Goal: Task Accomplishment & Management: Manage account settings

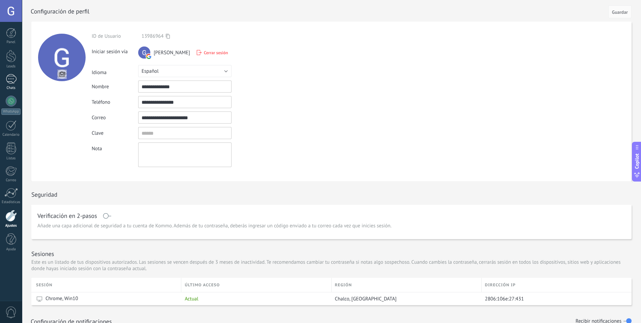
click at [11, 80] on div at bounding box center [11, 79] width 11 height 10
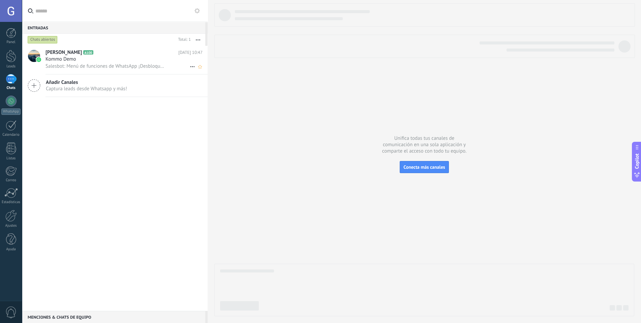
click at [73, 53] on h2 "[PERSON_NAME] A100" at bounding box center [111, 52] width 133 height 7
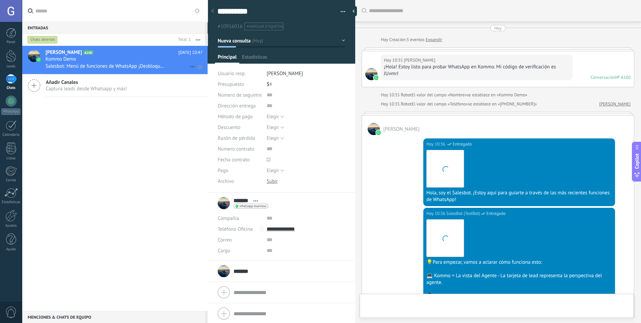
scroll to position [636, 0]
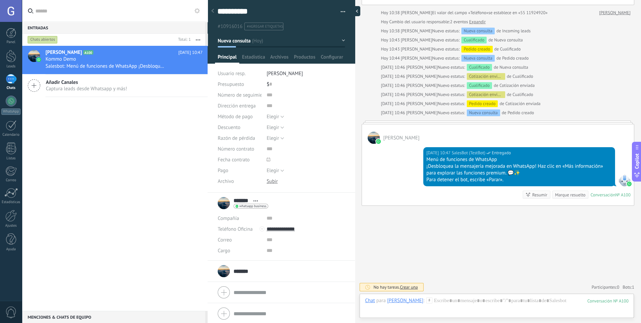
click at [355, 12] on div at bounding box center [355, 11] width 10 height 10
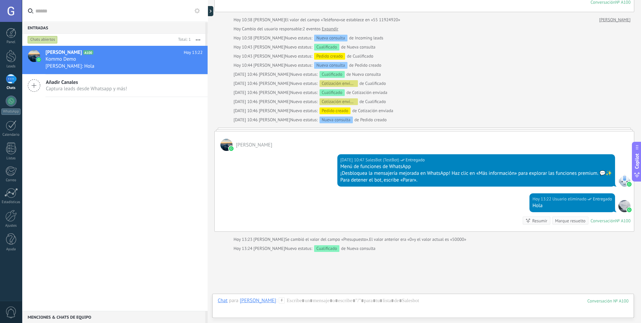
scroll to position [621, 0]
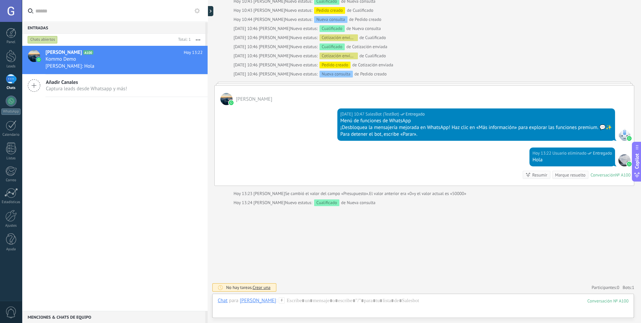
click at [34, 88] on icon at bounding box center [34, 85] width 13 height 13
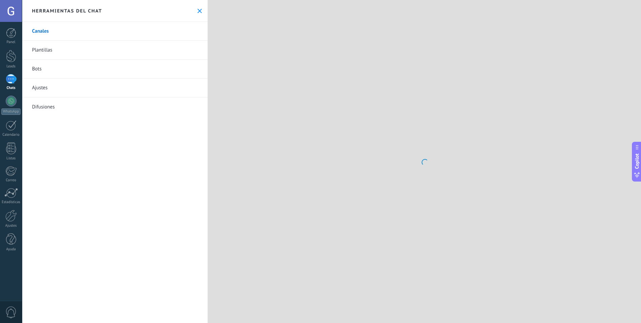
click at [37, 84] on link "Ajustes" at bounding box center [115, 88] width 186 height 19
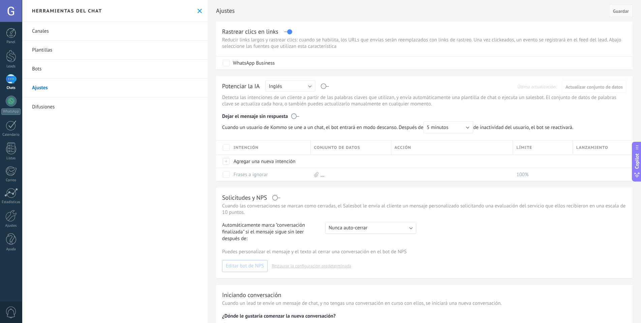
click at [55, 28] on link "Canales" at bounding box center [115, 31] width 186 height 19
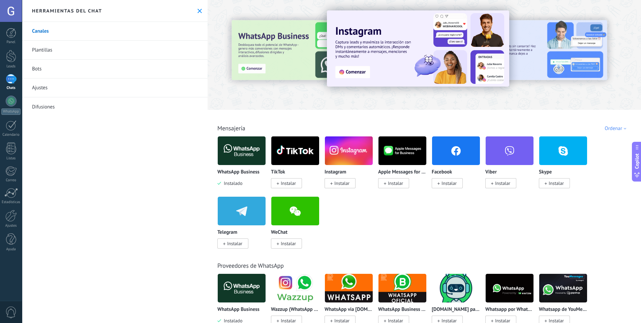
click at [339, 182] on span "Instalar" at bounding box center [341, 183] width 15 height 6
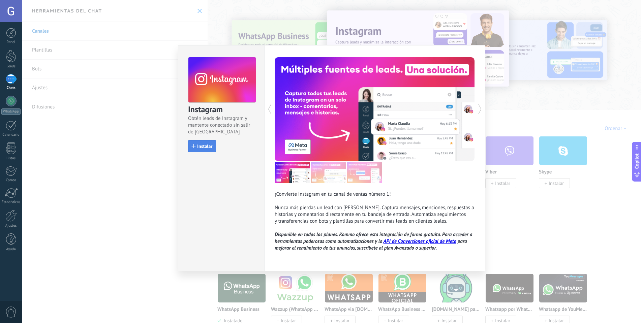
click at [199, 146] on span "Instalar" at bounding box center [204, 146] width 15 height 5
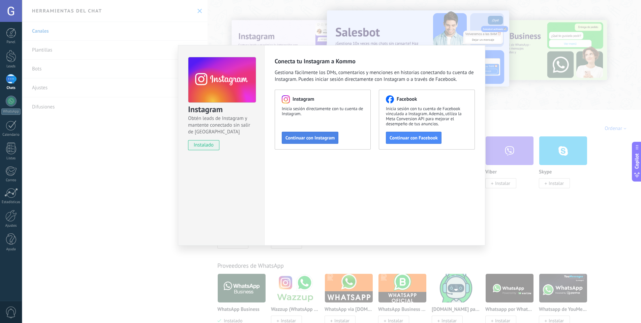
click at [321, 140] on span "Continuar con Instagram" at bounding box center [309, 137] width 49 height 5
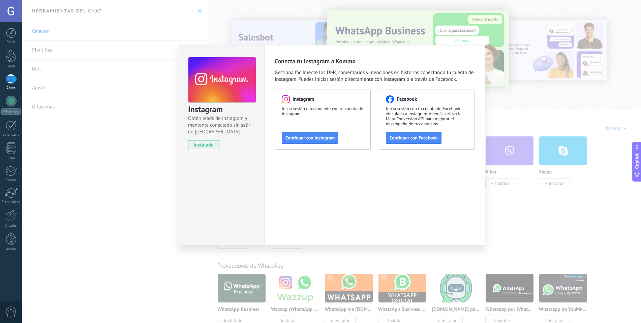
click at [134, 82] on div "Instagram Obtén leads de Instagram y mantente conectado sin salir de Kommo inst…" at bounding box center [331, 161] width 619 height 323
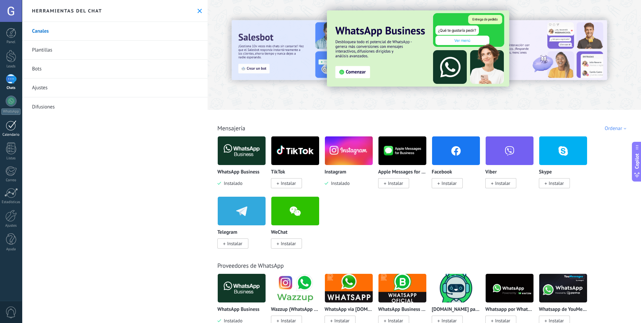
click at [16, 129] on div at bounding box center [11, 125] width 11 height 10
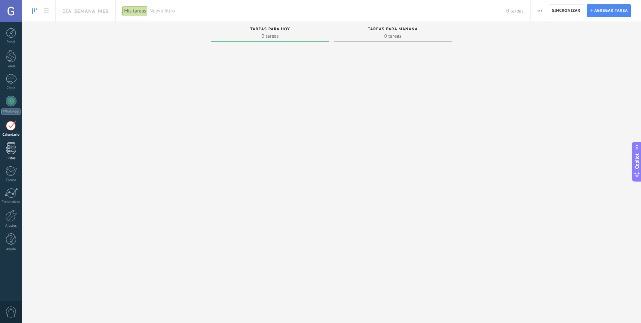
click at [10, 156] on link "Listas" at bounding box center [11, 152] width 22 height 18
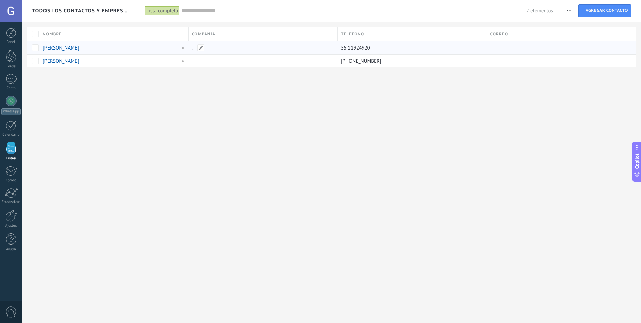
click at [219, 42] on div at bounding box center [262, 47] width 146 height 13
click at [203, 47] on span at bounding box center [200, 47] width 7 height 7
click at [227, 100] on div "Todos los contactos y empresas Lista completa Aplicar 2 elementos Lista complet…" at bounding box center [331, 161] width 619 height 323
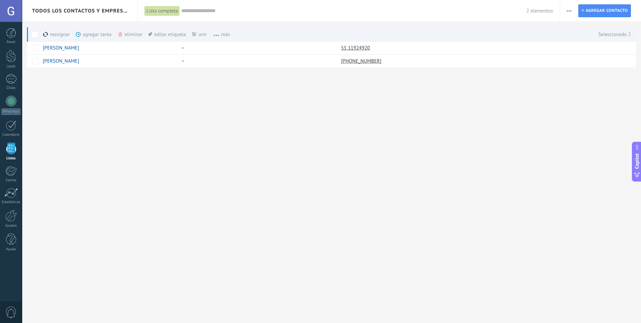
click at [98, 115] on div "Todos los contactos y empresas Lista completa Aplicar 2 elementos Lista complet…" at bounding box center [331, 161] width 619 height 323
click at [223, 34] on span "màs" at bounding box center [218, 34] width 23 height 13
click at [214, 32] on span "màs" at bounding box center [218, 34] width 23 height 13
click at [225, 30] on span "màs" at bounding box center [218, 34] width 23 height 13
click at [196, 37] on div "unir màs" at bounding box center [211, 34] width 38 height 15
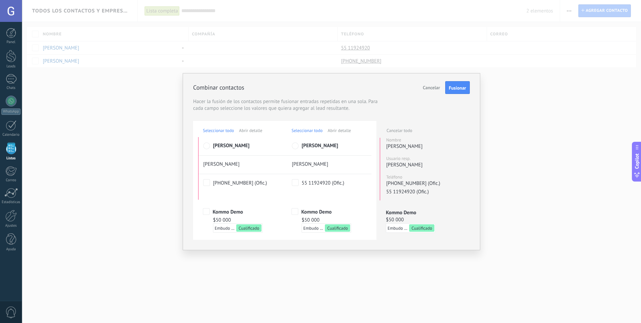
click at [403, 228] on span "Embudo de ventas" at bounding box center [398, 228] width 20 height 6
click at [433, 90] on span "Cancelar" at bounding box center [431, 88] width 17 height 6
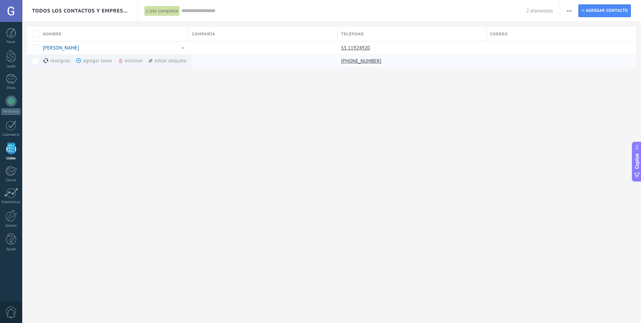
click at [108, 60] on div "agregar tarea màs" at bounding box center [105, 60] width 58 height 13
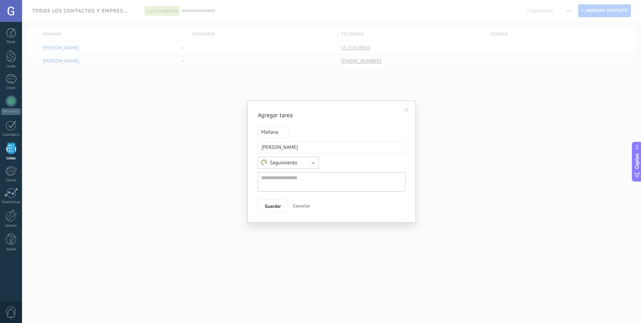
click at [306, 167] on button "Seguimiento" at bounding box center [288, 163] width 61 height 12
click at [295, 175] on span "Reunión" at bounding box center [285, 174] width 63 height 6
click at [299, 183] on textarea at bounding box center [332, 182] width 148 height 20
type textarea "*"
click at [269, 181] on textarea "*******" at bounding box center [332, 182] width 148 height 20
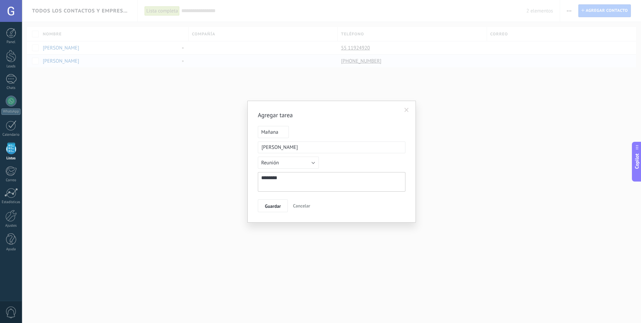
type textarea "*******"
click at [278, 128] on span "Mañana" at bounding box center [273, 132] width 31 height 12
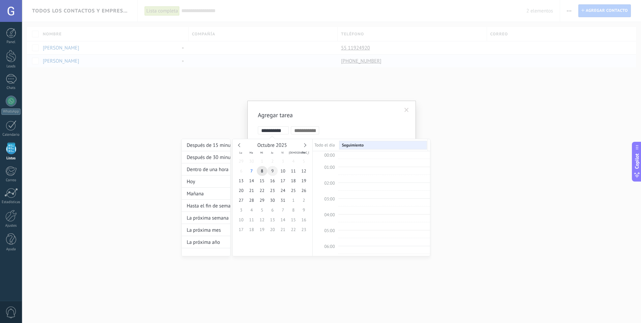
scroll to position [127, 0]
click at [262, 170] on span "8" at bounding box center [262, 171] width 10 height 10
type input "**********"
click at [459, 197] on div at bounding box center [320, 161] width 641 height 323
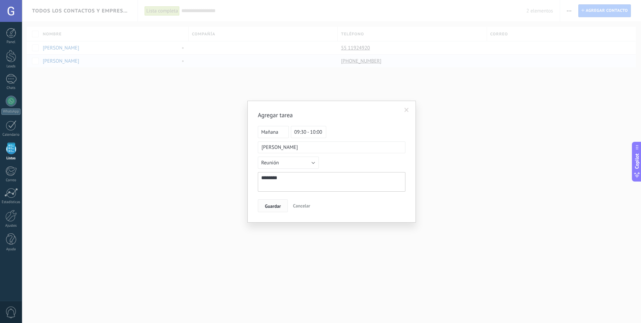
click at [269, 208] on span "Guardar" at bounding box center [273, 206] width 16 height 5
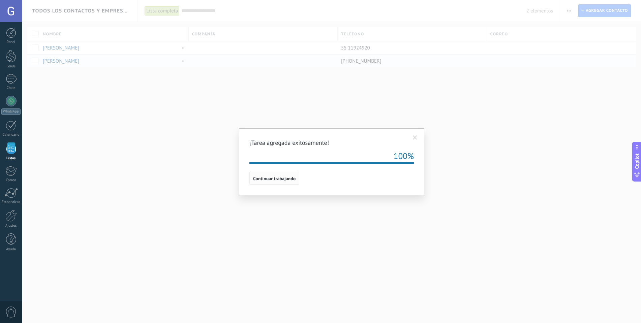
click at [295, 179] on span "Continuar trabajando" at bounding box center [274, 178] width 42 height 5
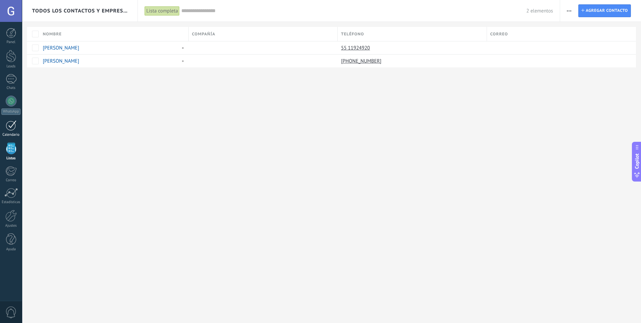
click at [10, 127] on div at bounding box center [11, 125] width 11 height 10
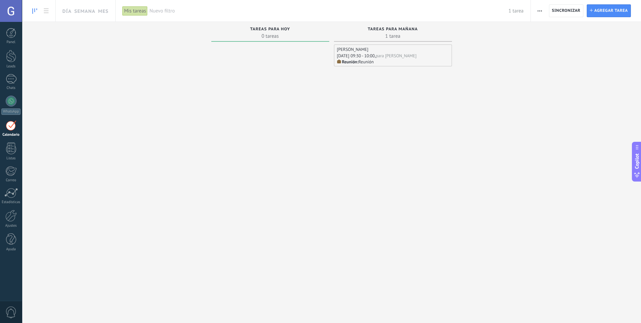
click at [392, 34] on span "1 tarea" at bounding box center [392, 36] width 111 height 7
click at [384, 39] on div "Tareas para [DATE] 1 tarea" at bounding box center [393, 32] width 118 height 20
click at [347, 53] on div "[DATE] 09:30 - 10:00," at bounding box center [356, 56] width 39 height 6
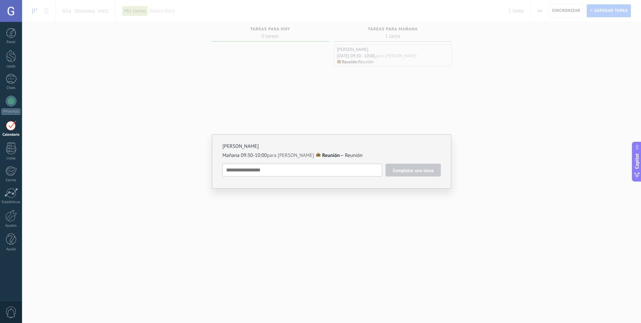
click at [432, 169] on span "Completar una tarea" at bounding box center [413, 170] width 41 height 5
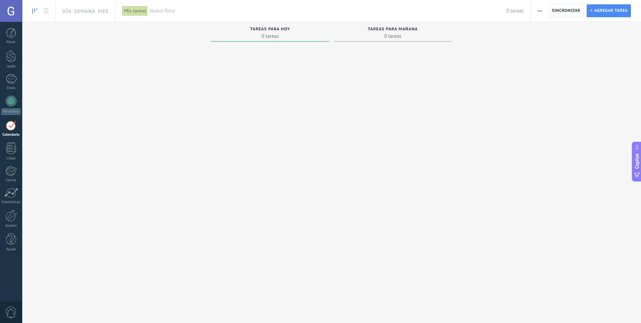
click at [292, 37] on span "0 tareas" at bounding box center [270, 36] width 111 height 7
click at [43, 13] on link at bounding box center [45, 10] width 11 height 13
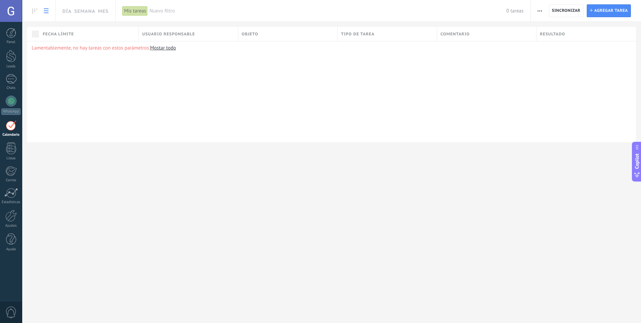
click at [126, 8] on div "Mis tareas" at bounding box center [134, 11] width 25 height 10
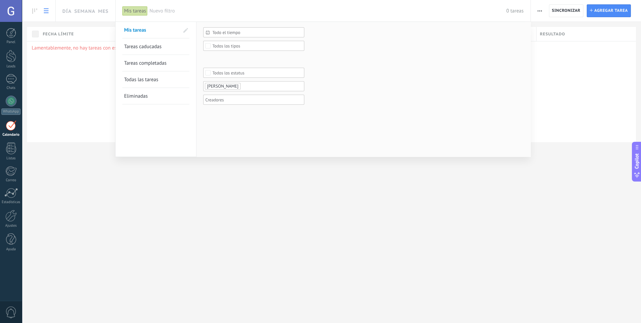
click at [147, 61] on span "Tareas completadas" at bounding box center [145, 63] width 42 height 6
